Goal: Task Accomplishment & Management: Use online tool/utility

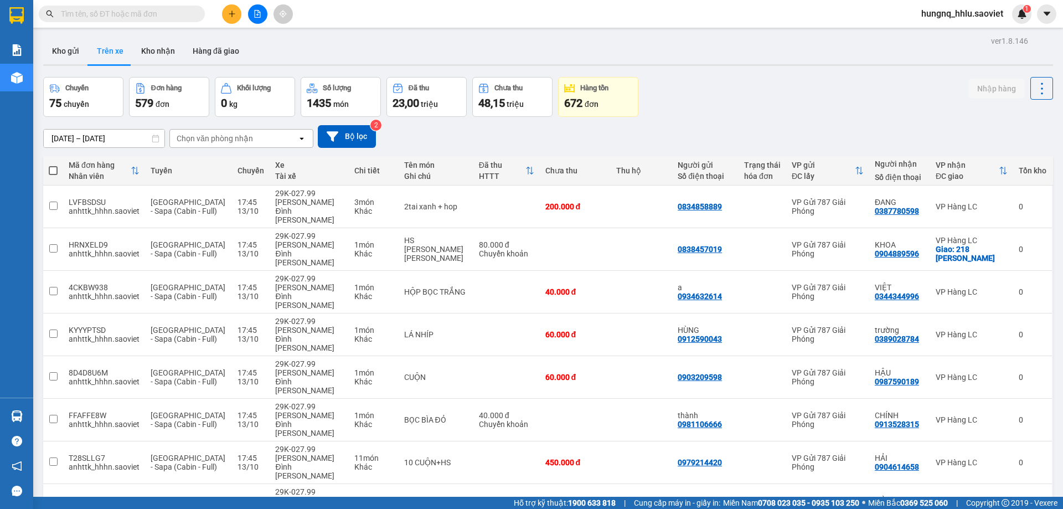
click at [208, 143] on div "Chọn văn phòng nhận" at bounding box center [215, 138] width 76 height 11
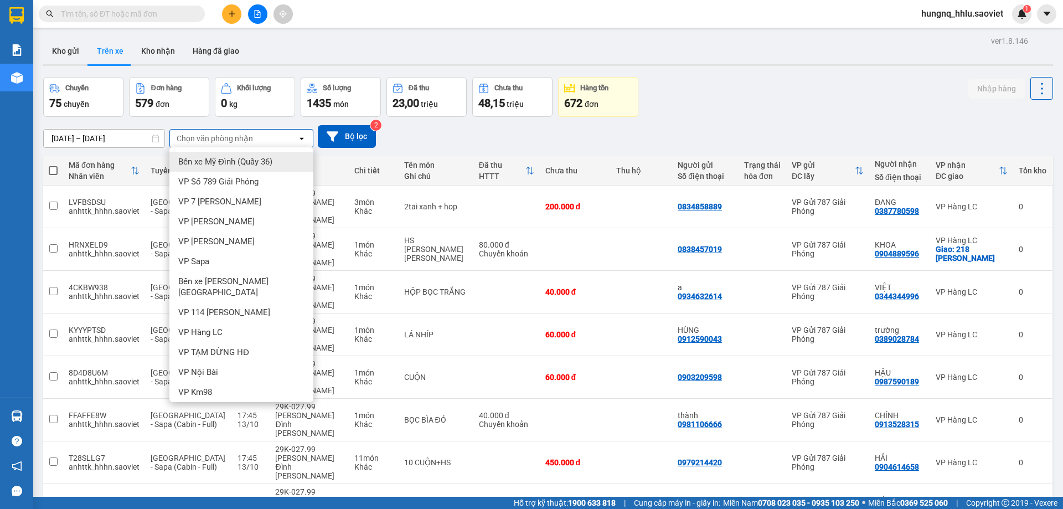
scroll to position [53, 0]
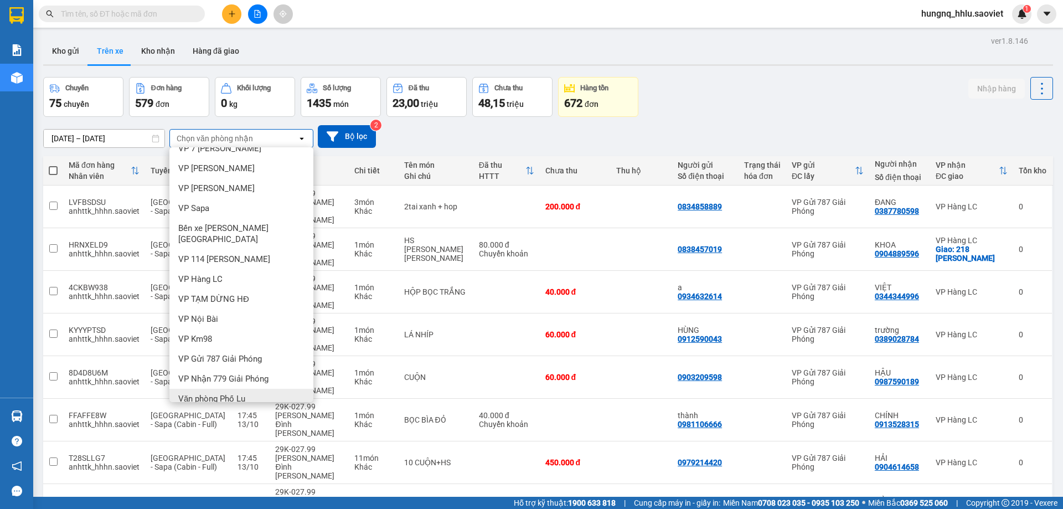
click at [174, 389] on div "Văn phòng Phố Lu" at bounding box center [241, 399] width 144 height 20
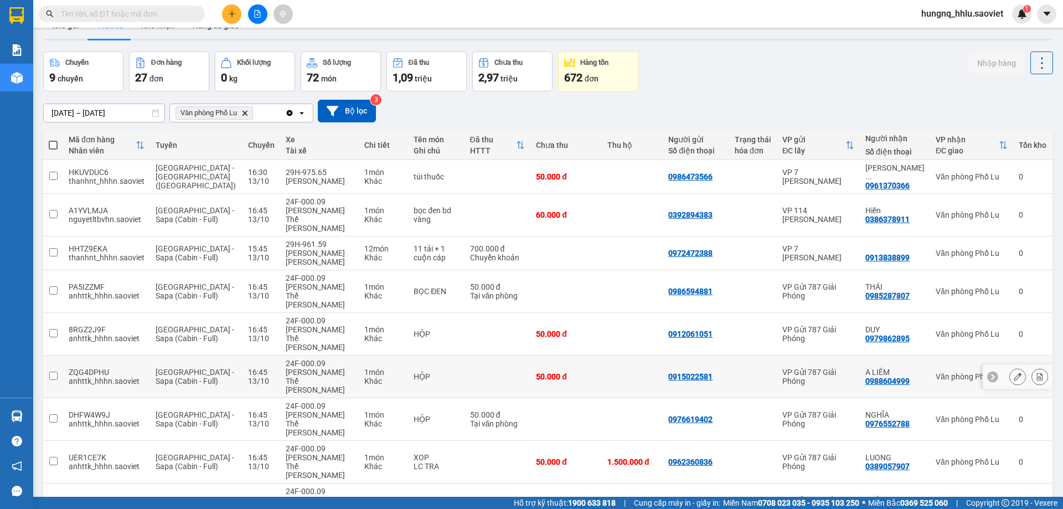
scroll to position [51, 0]
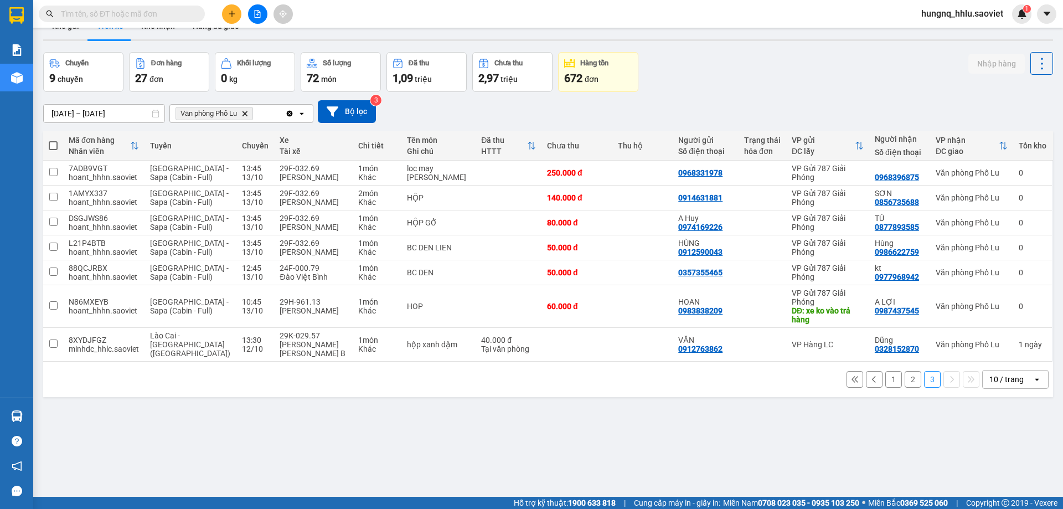
scroll to position [0, 0]
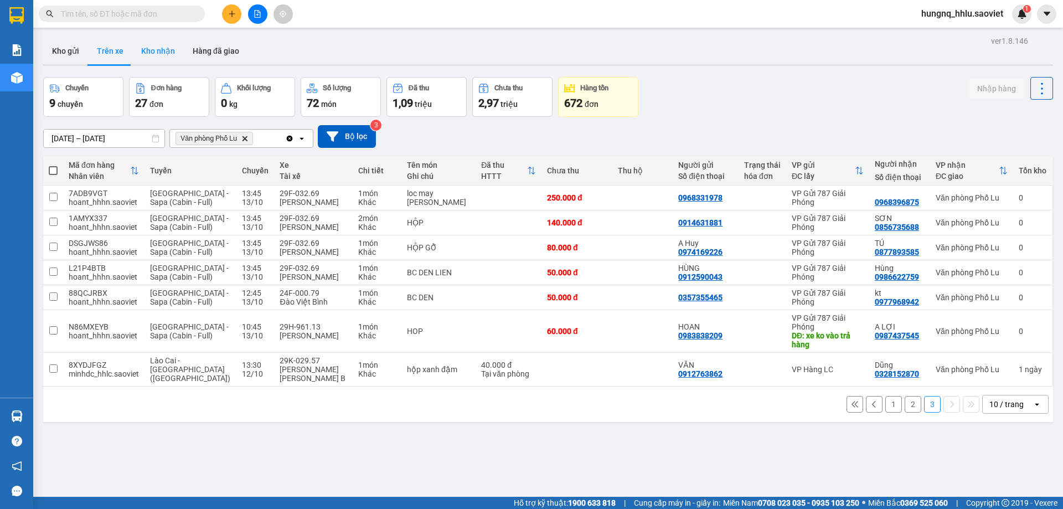
click at [145, 55] on button "Kho nhận" at bounding box center [157, 51] width 51 height 27
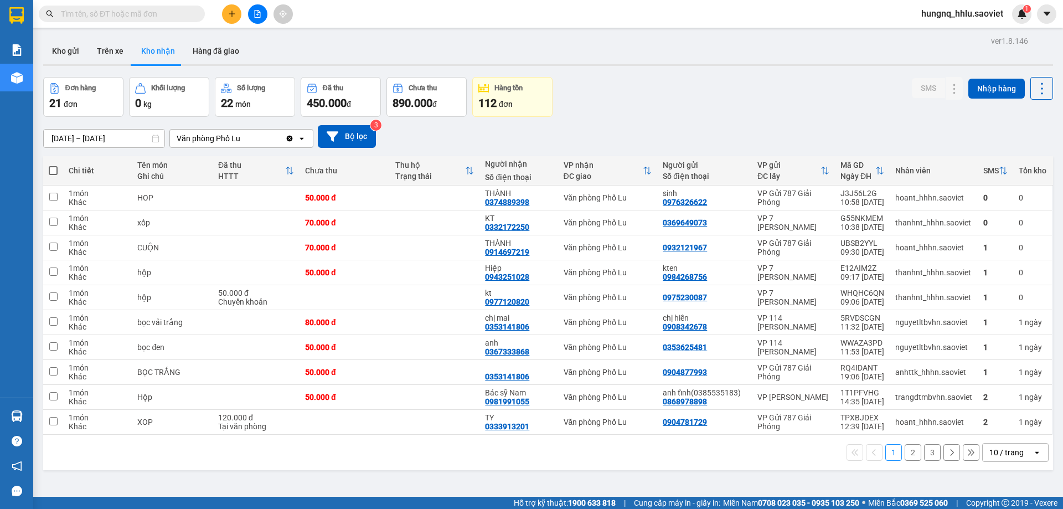
scroll to position [51, 0]
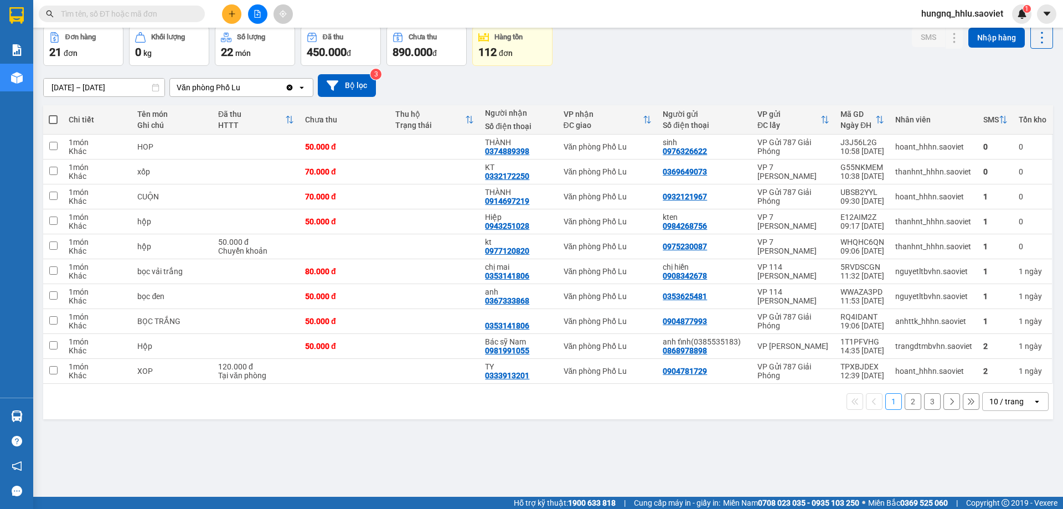
click at [907, 404] on button "2" at bounding box center [912, 401] width 17 height 17
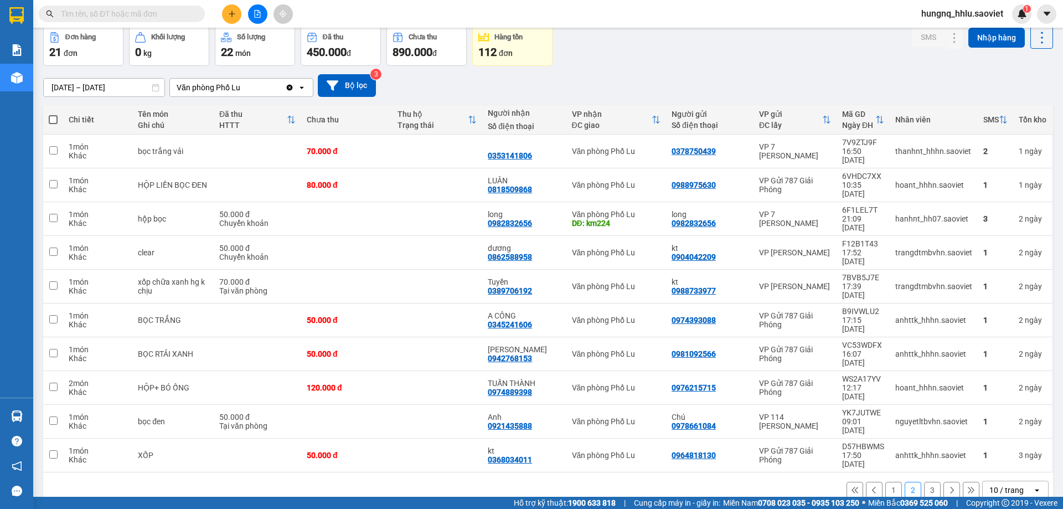
click at [888, 482] on button "1" at bounding box center [893, 490] width 17 height 17
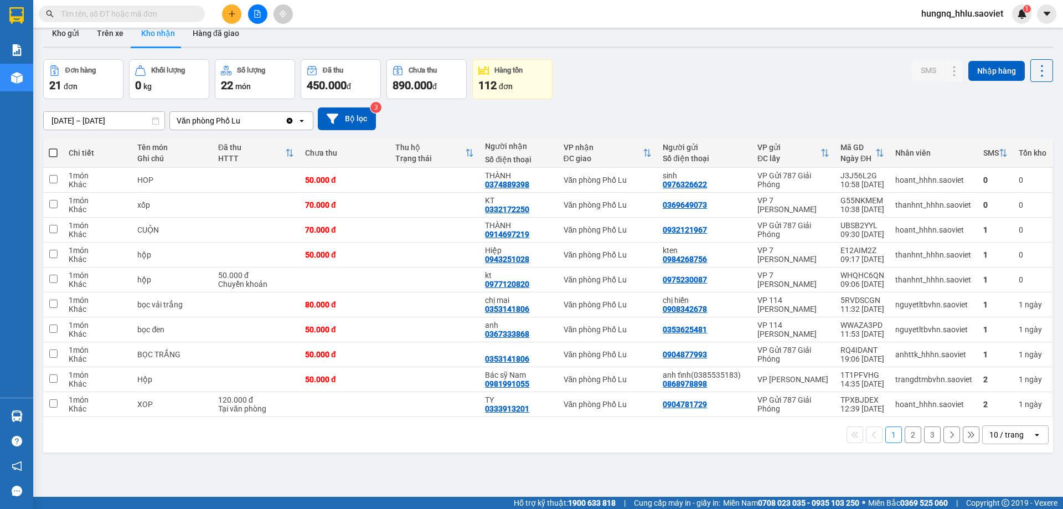
scroll to position [0, 0]
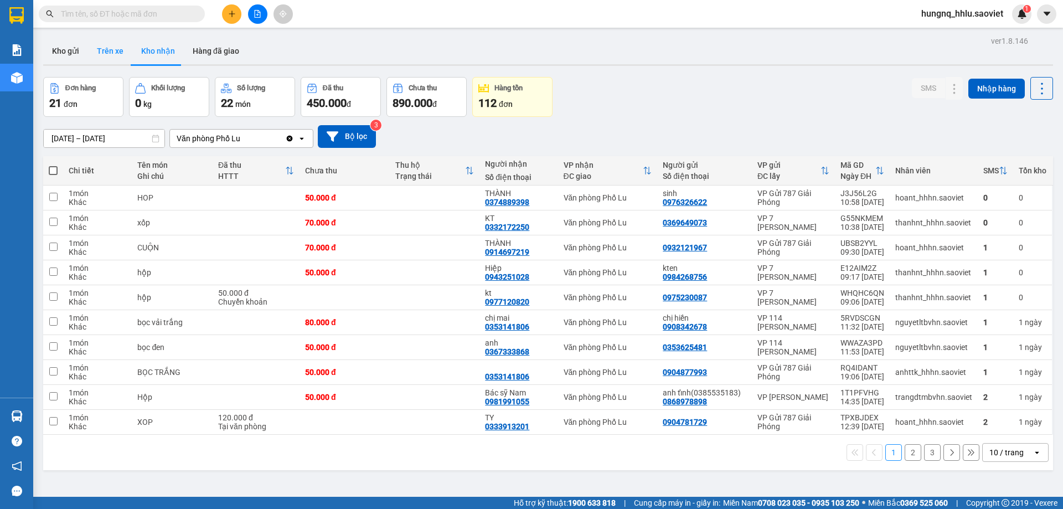
click at [100, 50] on button "Trên xe" at bounding box center [110, 51] width 44 height 27
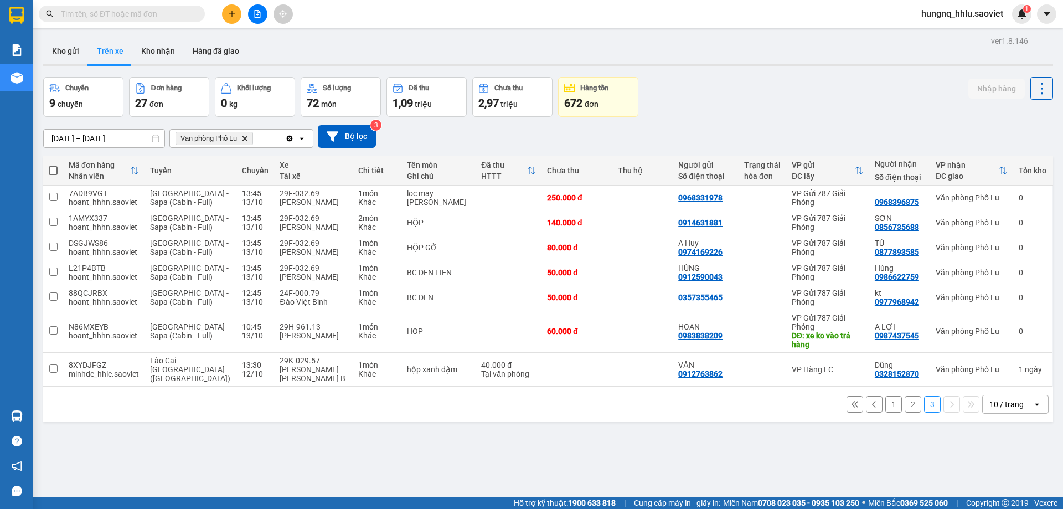
scroll to position [51, 0]
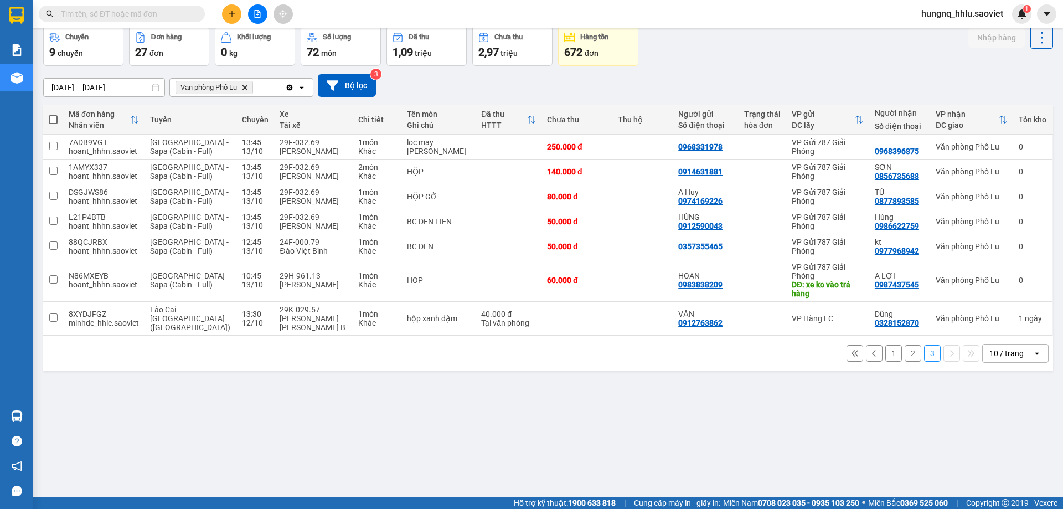
click at [904, 346] on button "2" at bounding box center [912, 353] width 17 height 17
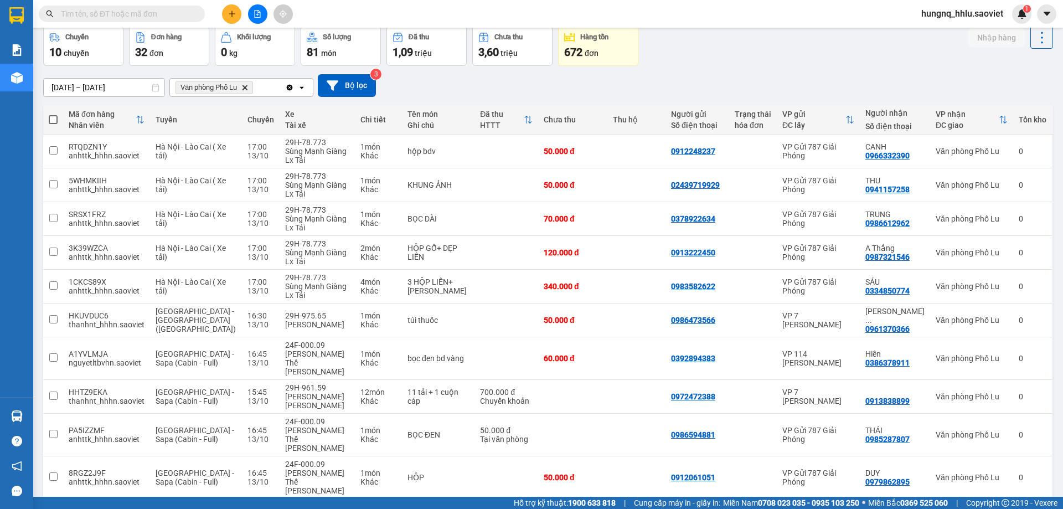
click at [904, 508] on button "3" at bounding box center [912, 516] width 17 height 17
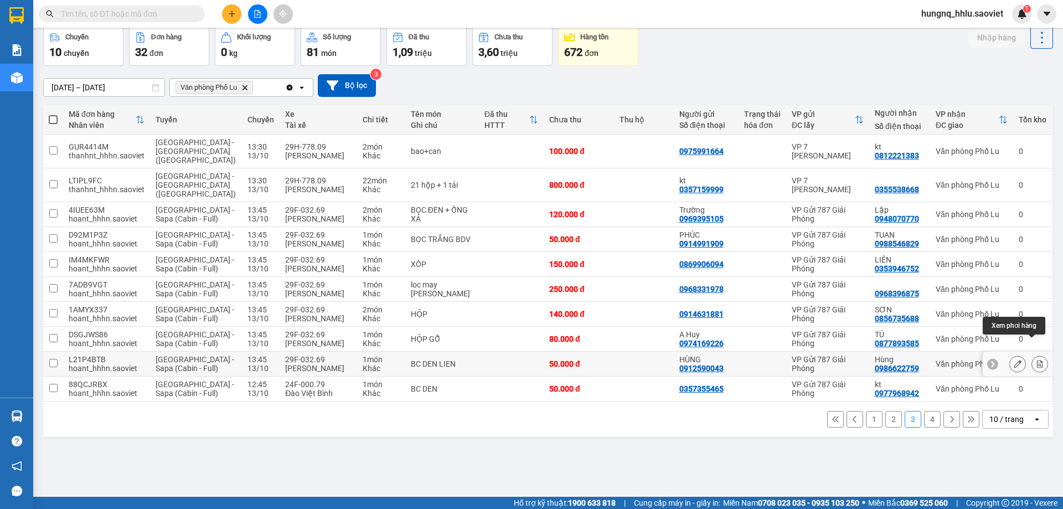
click at [1037, 354] on button at bounding box center [1039, 363] width 15 height 19
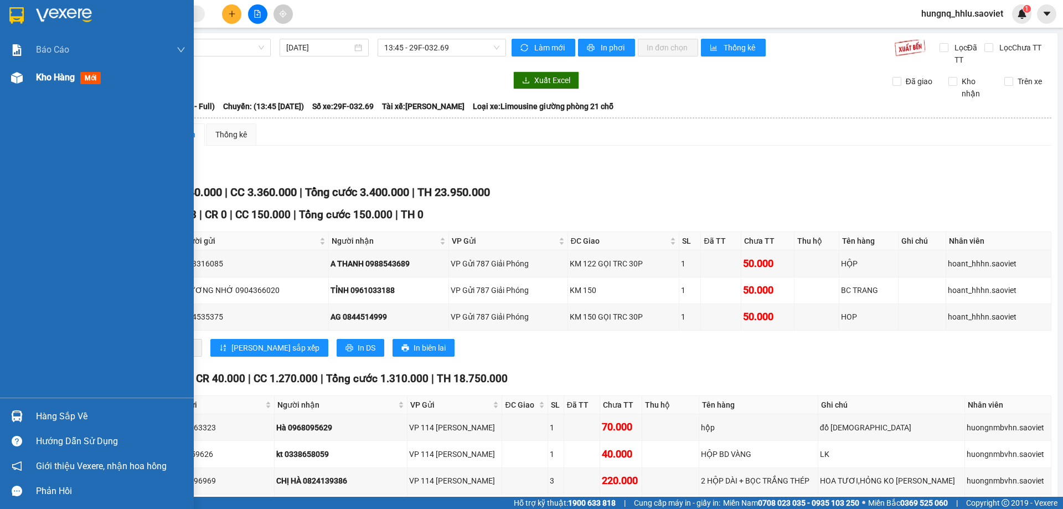
click at [75, 82] on span "Kho hàng" at bounding box center [55, 77] width 39 height 11
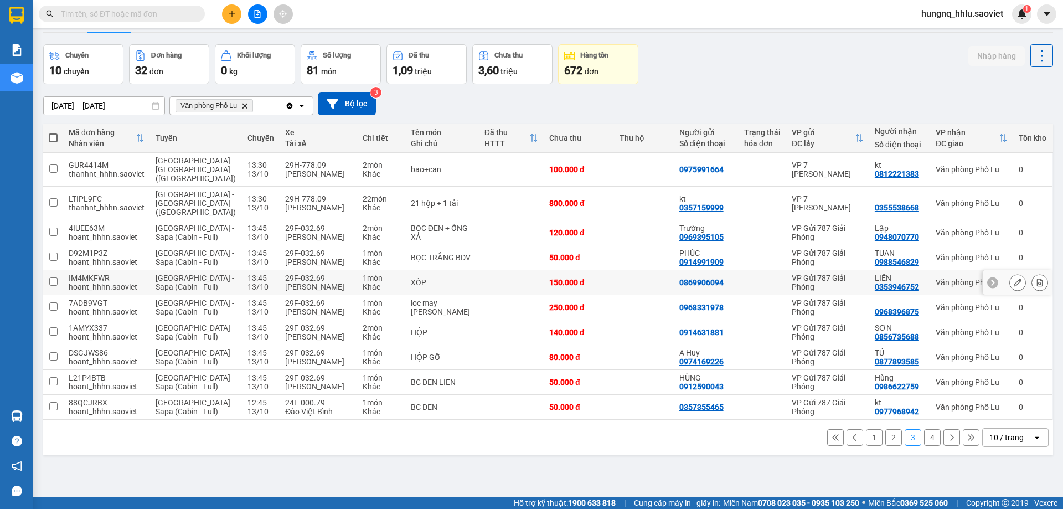
scroll to position [51, 0]
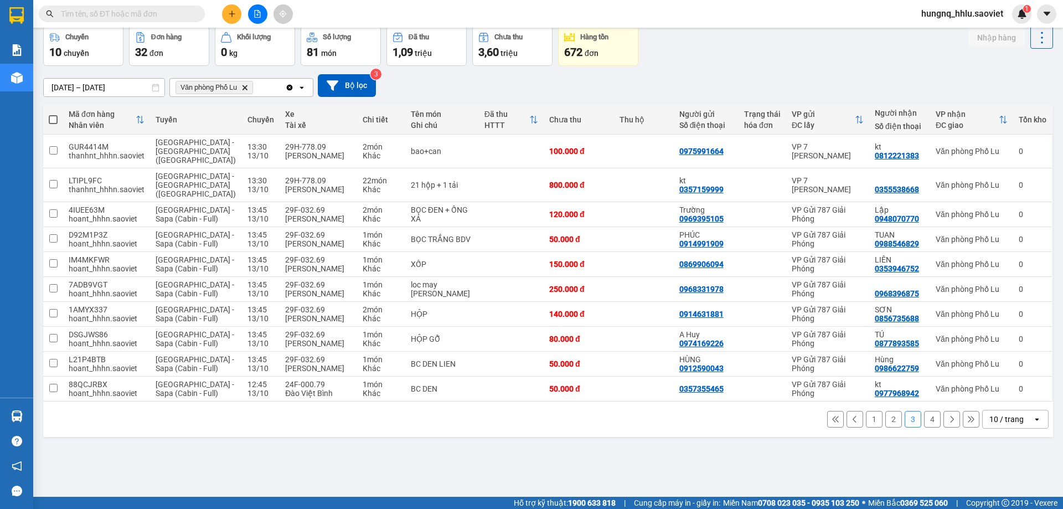
click at [926, 411] on button "4" at bounding box center [932, 419] width 17 height 17
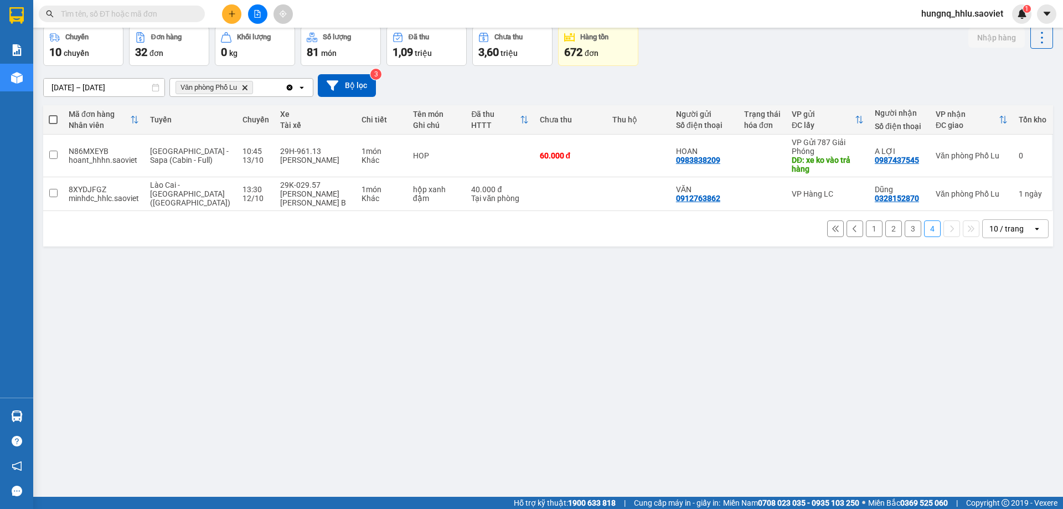
click at [904, 225] on button "3" at bounding box center [912, 228] width 17 height 17
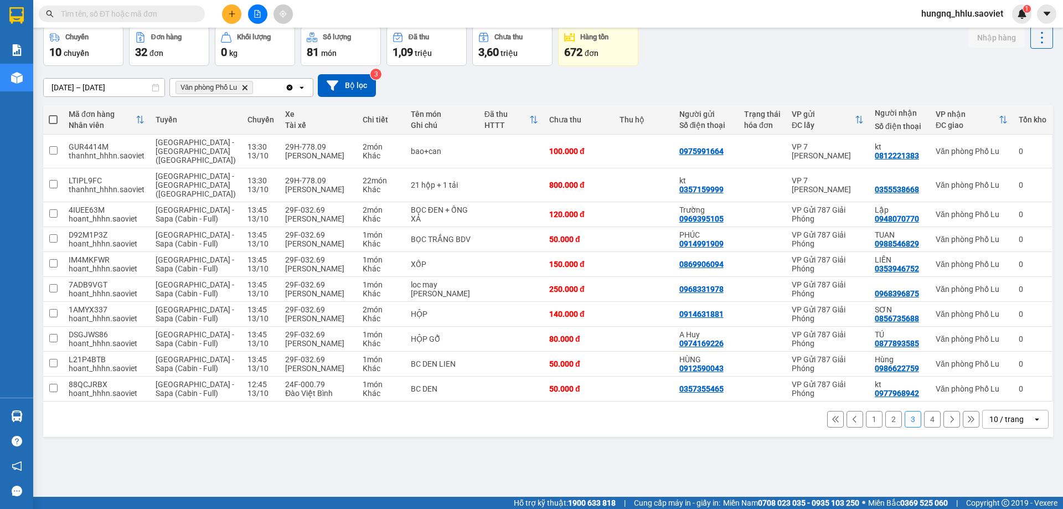
click at [885, 411] on button "2" at bounding box center [893, 419] width 17 height 17
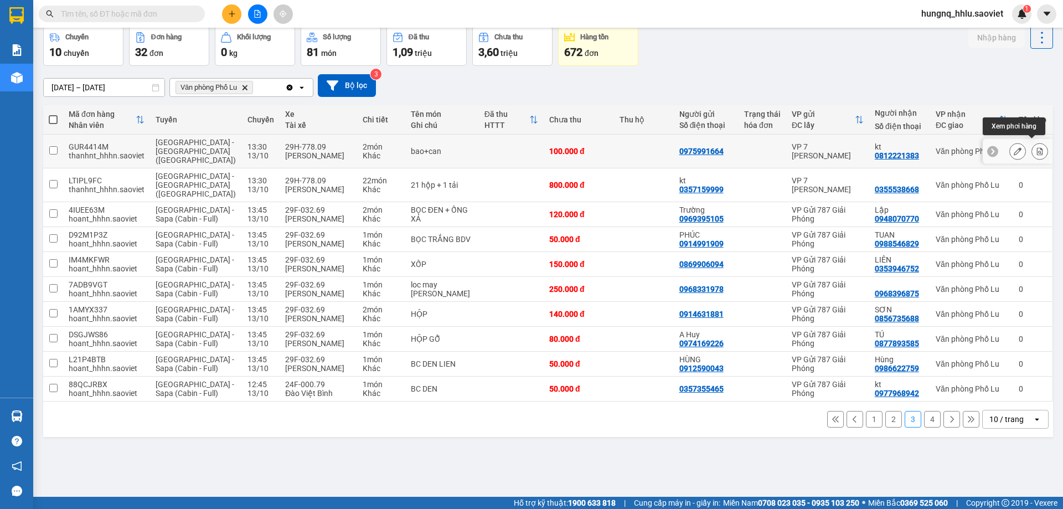
click at [1036, 149] on icon at bounding box center [1040, 151] width 8 height 8
click at [1035, 152] on button at bounding box center [1039, 151] width 15 height 19
